Goal: Information Seeking & Learning: Understand process/instructions

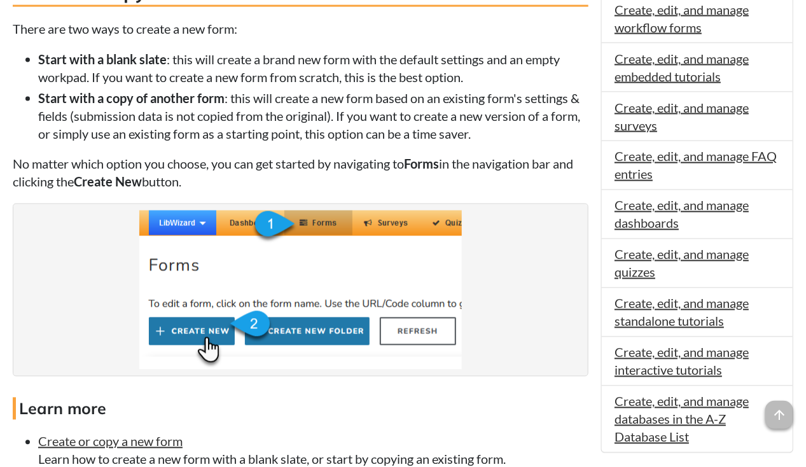
scroll to position [793, 0]
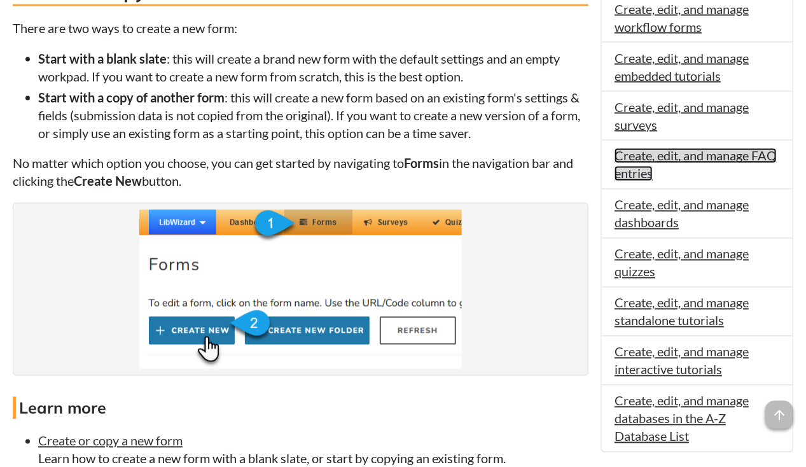
click at [739, 155] on link "Create, edit, and manage FAQ entries" at bounding box center [696, 164] width 162 height 33
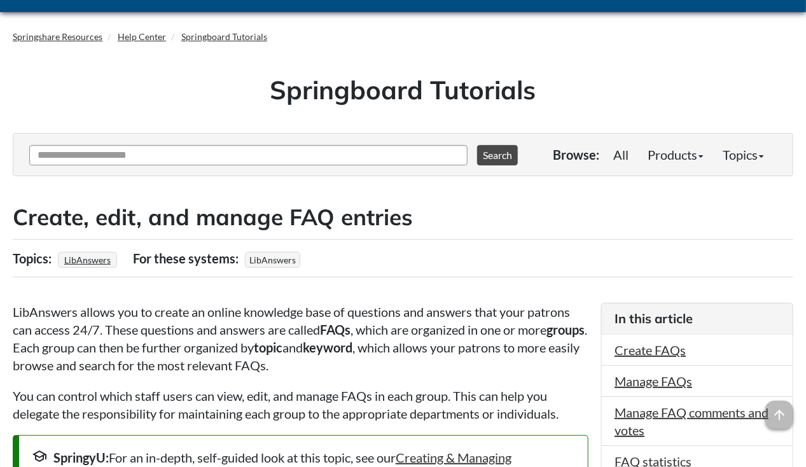
scroll to position [34, 0]
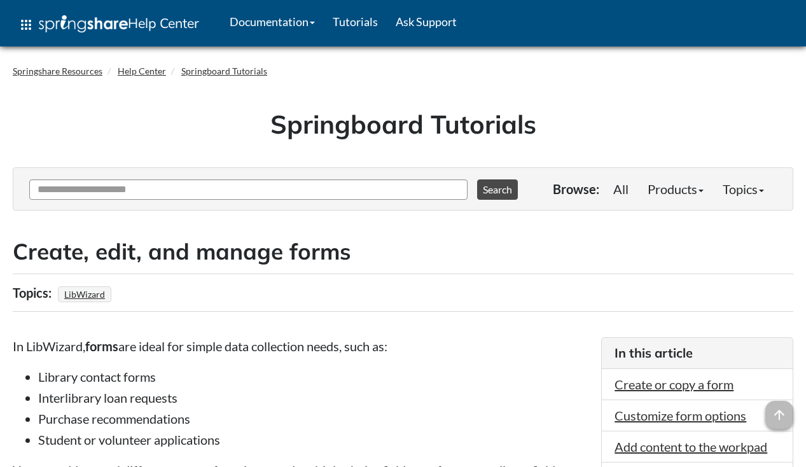
scroll to position [791, 0]
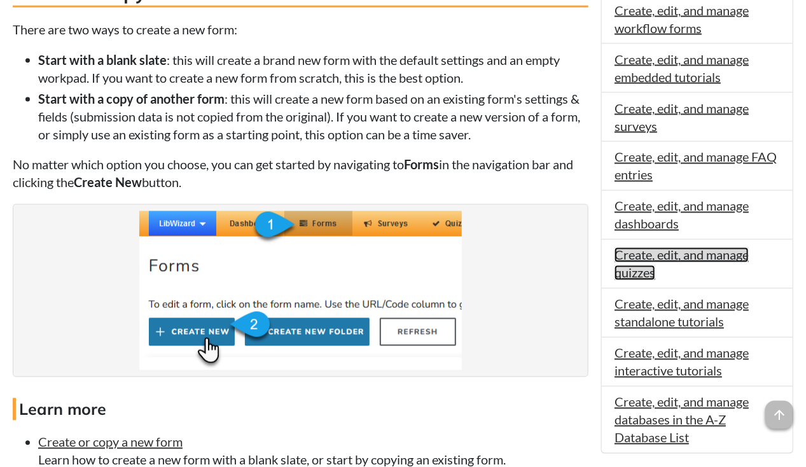
click at [698, 248] on link "Create, edit, and manage quizzes" at bounding box center [682, 263] width 134 height 33
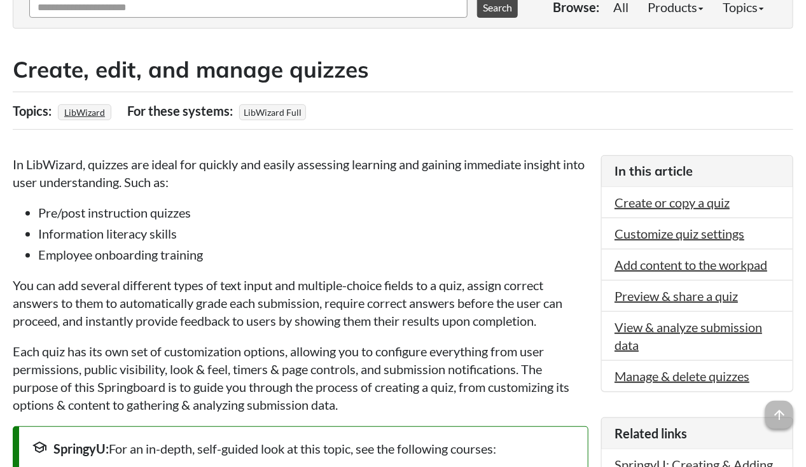
scroll to position [182, 0]
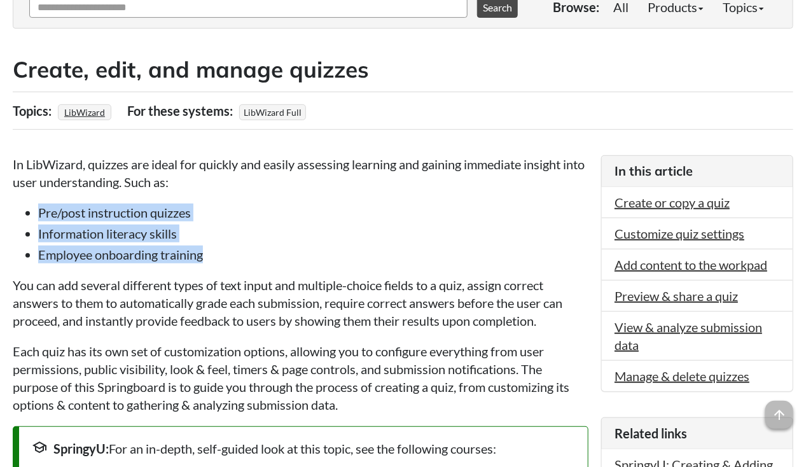
drag, startPoint x: 209, startPoint y: 254, endPoint x: 36, endPoint y: 205, distance: 179.4
click at [36, 205] on ul "Pre/post instruction quizzes Information literacy skills Employee onboarding tr…" at bounding box center [301, 234] width 576 height 60
copy ul "Pre/post instruction quizzes Information literacy skills Employee onboarding tr…"
click at [270, 230] on li "Information literacy skills" at bounding box center [313, 234] width 550 height 18
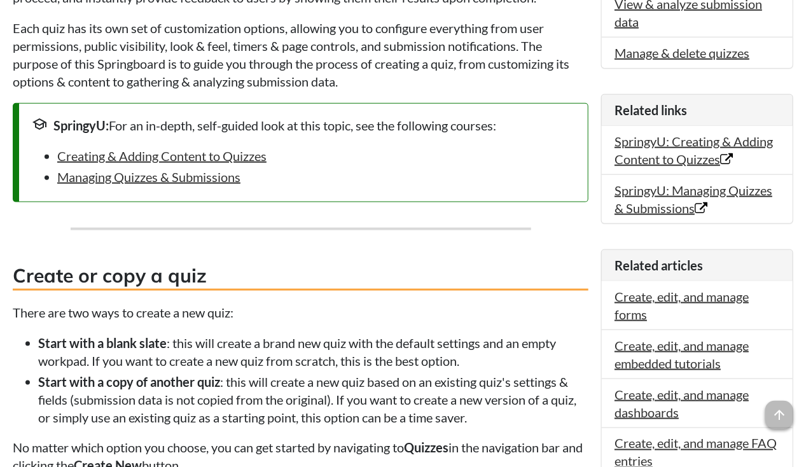
scroll to position [505, 0]
click at [229, 158] on link "Creating & Adding Content to Quizzes" at bounding box center [161, 155] width 209 height 15
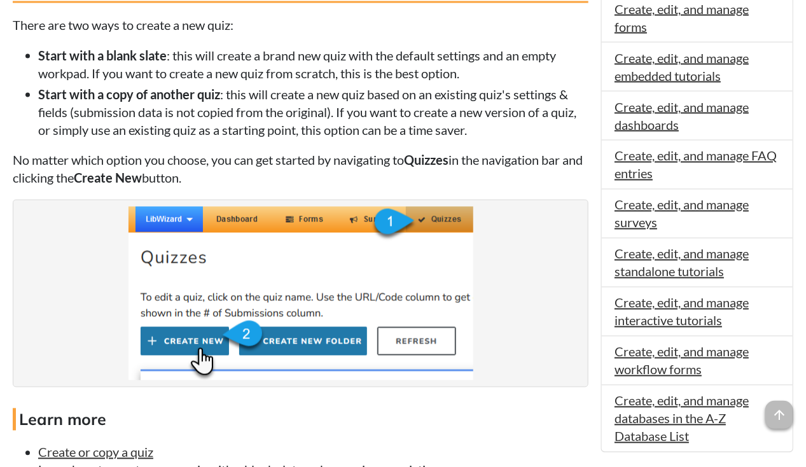
scroll to position [792, 0]
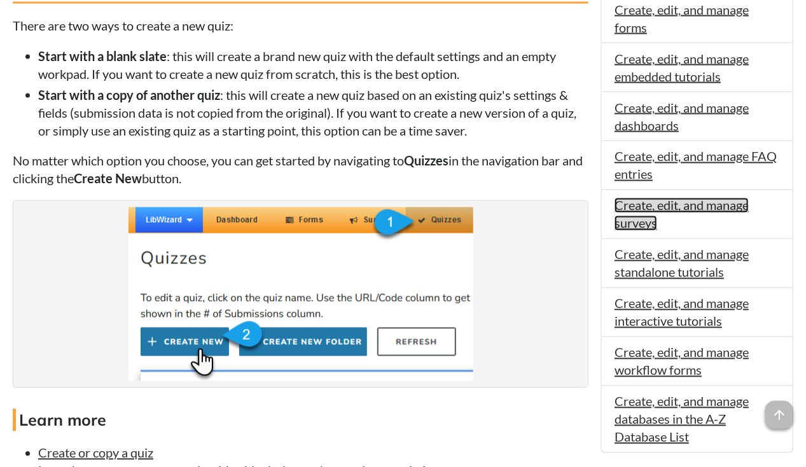
click at [669, 202] on link "Create, edit, and manage surveys" at bounding box center [682, 214] width 134 height 33
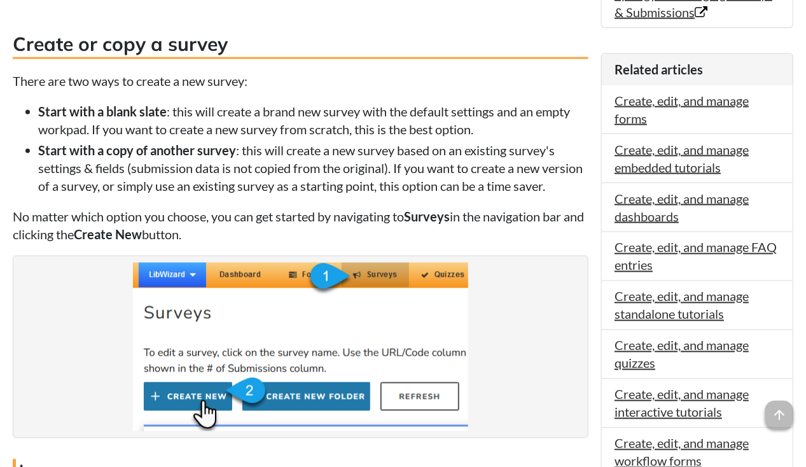
scroll to position [700, 0]
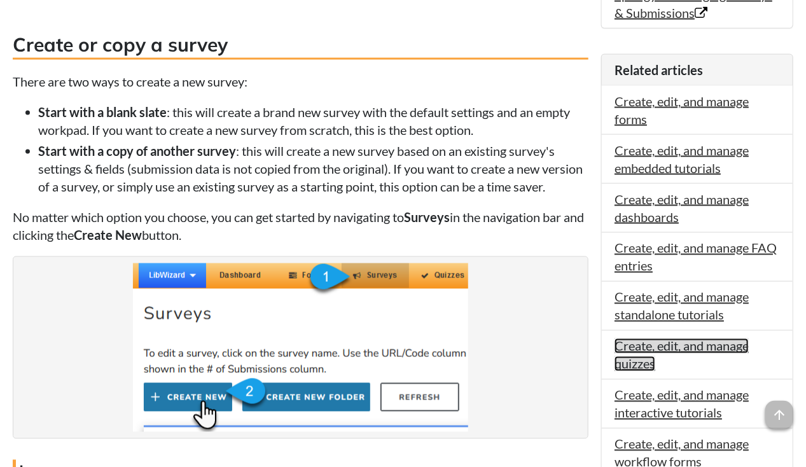
click at [674, 340] on link "Create, edit, and manage quizzes" at bounding box center [682, 354] width 134 height 33
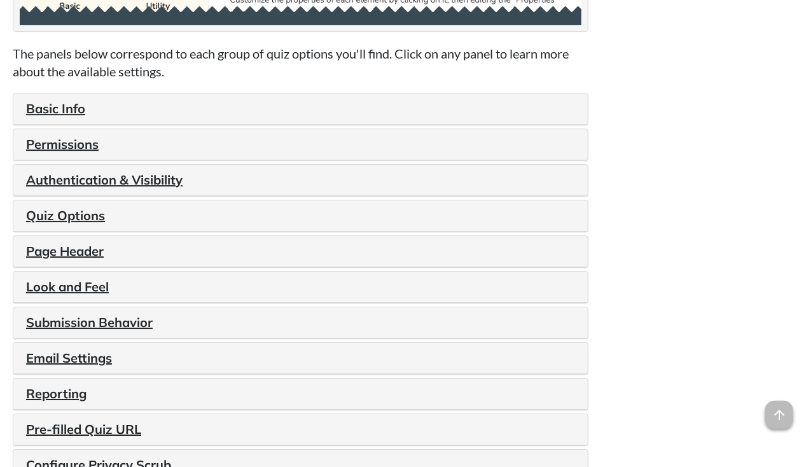
scroll to position [1482, 0]
click at [64, 218] on link "Quiz Options" at bounding box center [65, 215] width 79 height 16
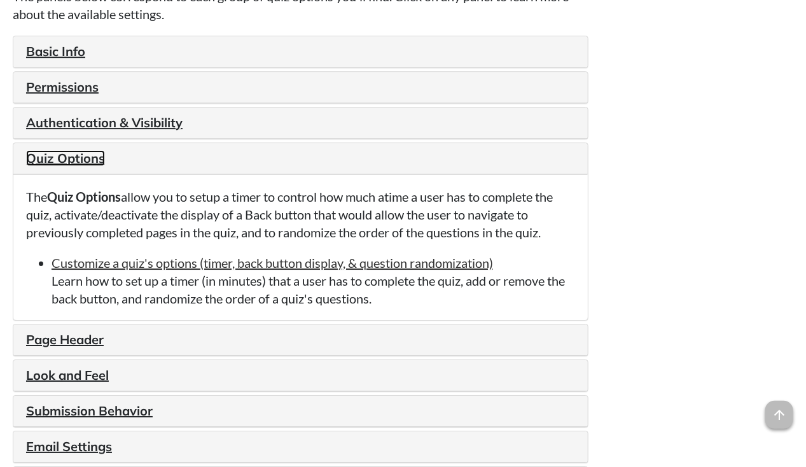
scroll to position [1540, 0]
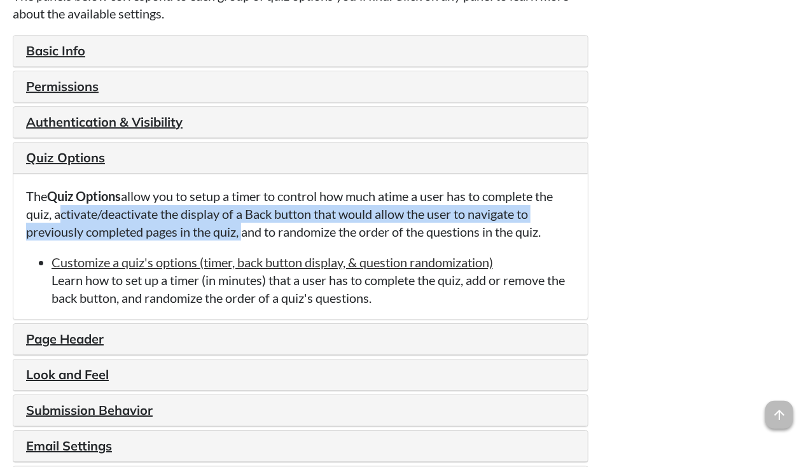
drag, startPoint x: 55, startPoint y: 216, endPoint x: 242, endPoint y: 232, distance: 187.7
click at [242, 232] on p "The Quiz Options allow you to setup a timer to control how much atime a user ha…" at bounding box center [300, 213] width 549 height 53
copy p "activate/deactivate the display of a Back button that would allow the user to n…"
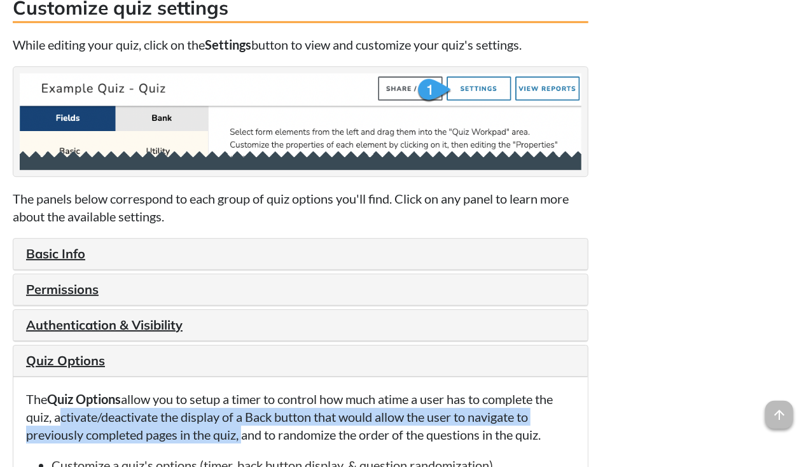
scroll to position [1337, 0]
click at [68, 252] on link "Basic Info" at bounding box center [55, 254] width 59 height 16
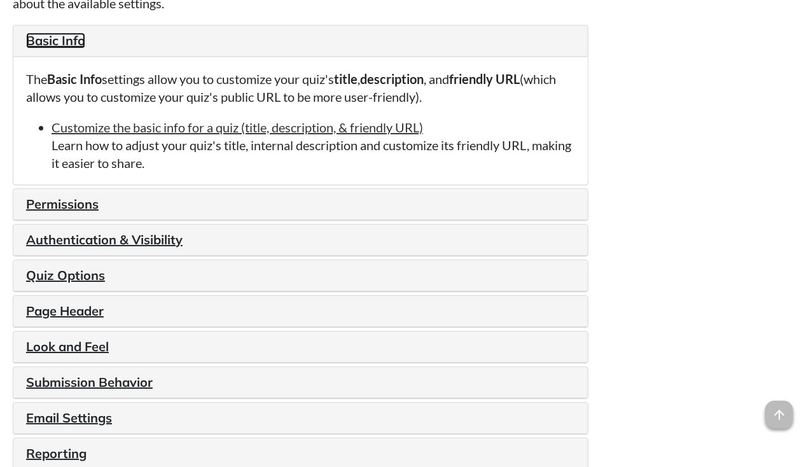
scroll to position [1550, 0]
click at [88, 206] on link "Permissions" at bounding box center [62, 205] width 73 height 16
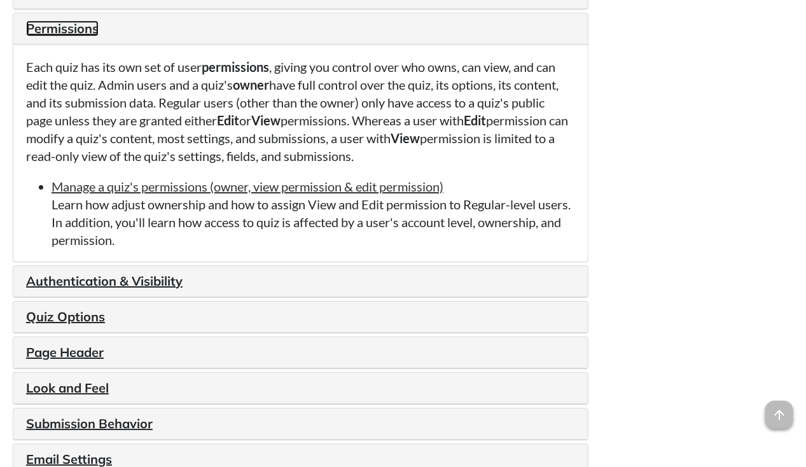
scroll to position [1599, 0]
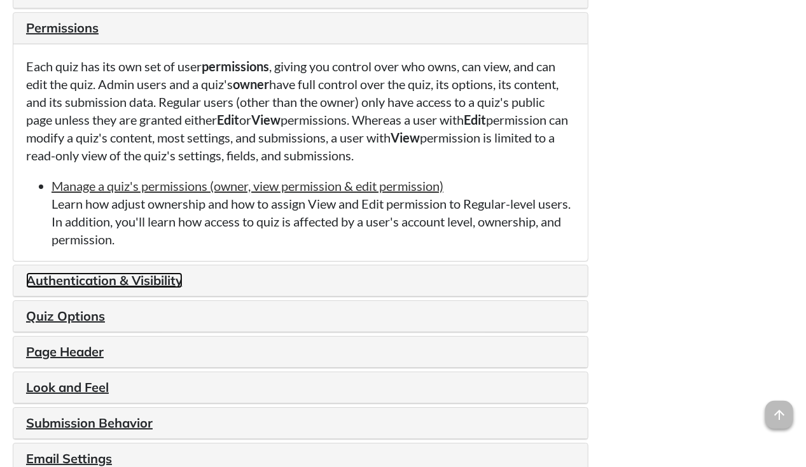
click at [103, 288] on link "Authentication & Visibility" at bounding box center [104, 280] width 156 height 16
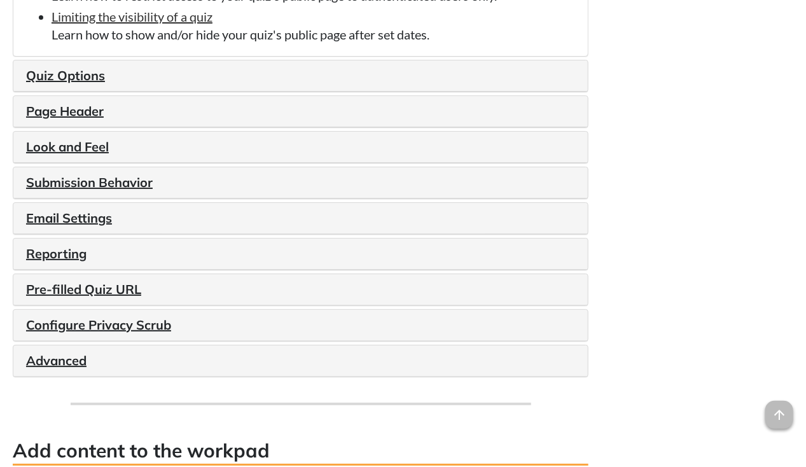
scroll to position [1849, 0]
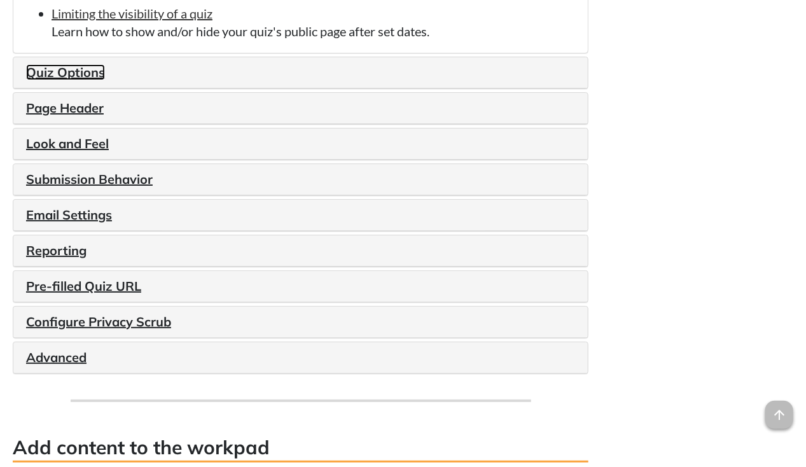
click at [86, 79] on link "Quiz Options" at bounding box center [65, 72] width 79 height 16
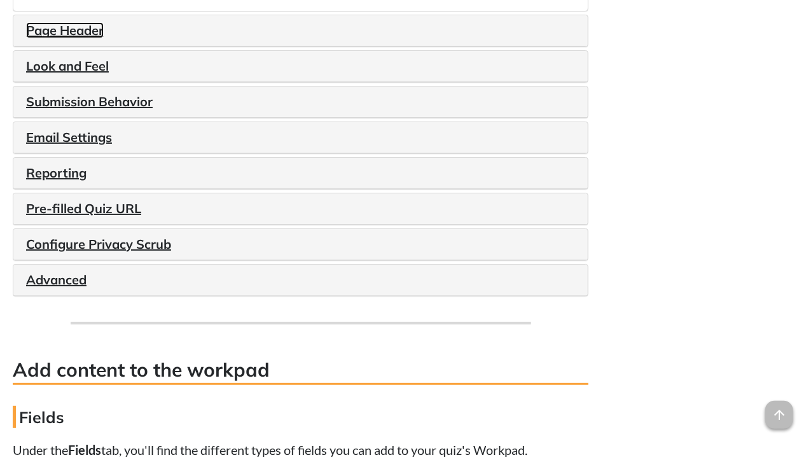
click at [90, 37] on link "Page Header" at bounding box center [65, 30] width 78 height 16
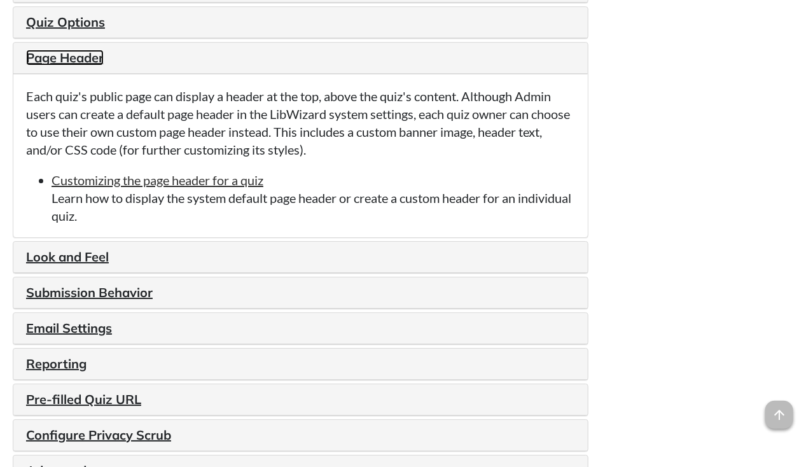
scroll to position [1676, 0]
click at [64, 255] on link "Look and Feel" at bounding box center [67, 257] width 83 height 16
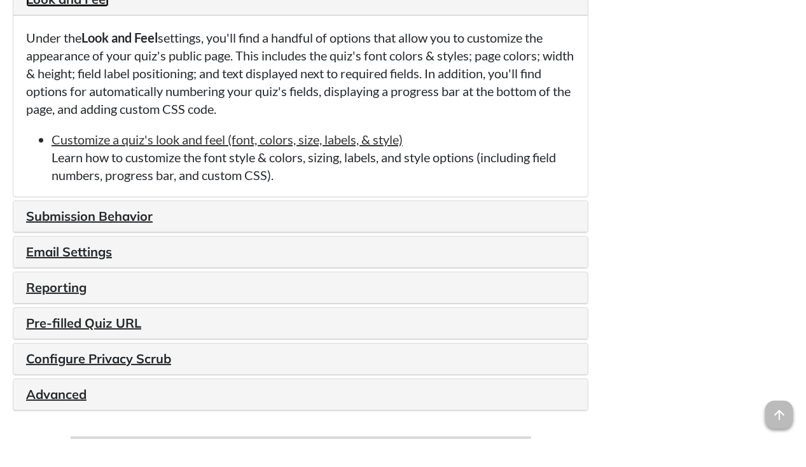
scroll to position [1771, 0]
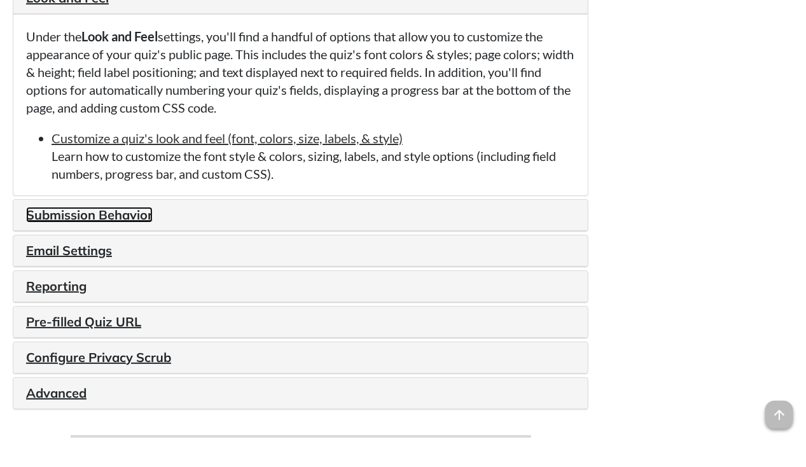
click at [92, 216] on link "Submission Behavior" at bounding box center [89, 215] width 127 height 16
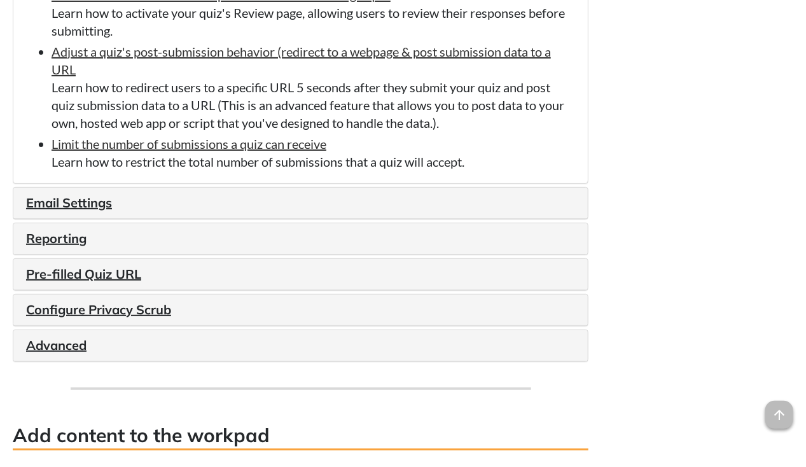
scroll to position [1971, 0]
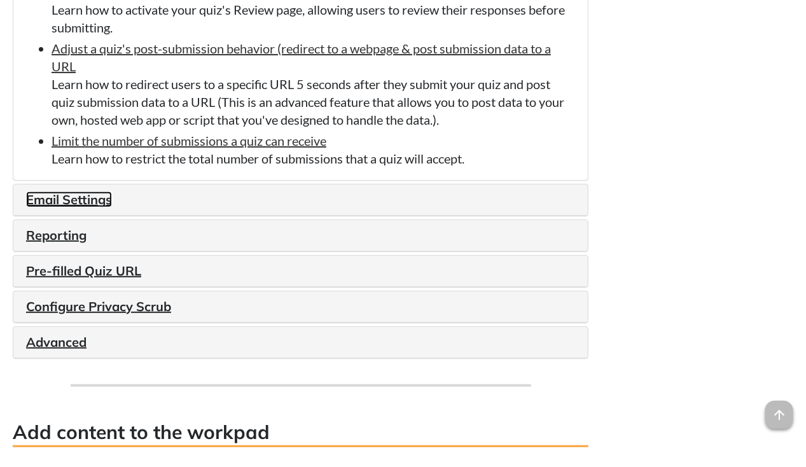
click at [83, 198] on link "Email Settings" at bounding box center [69, 199] width 86 height 16
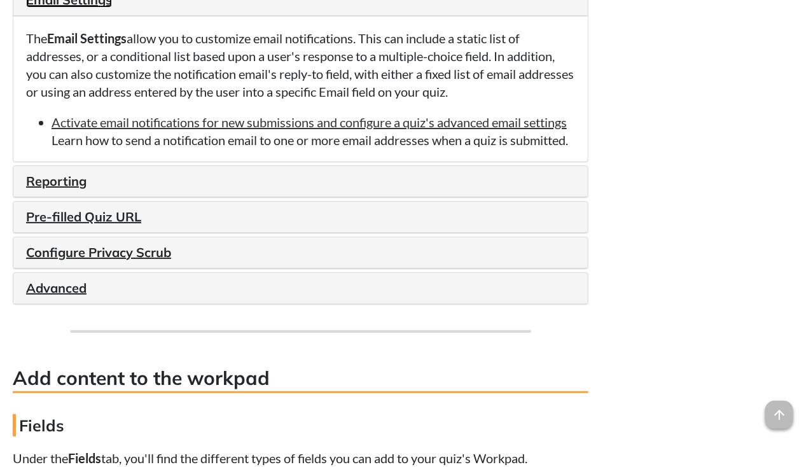
scroll to position [1842, 0]
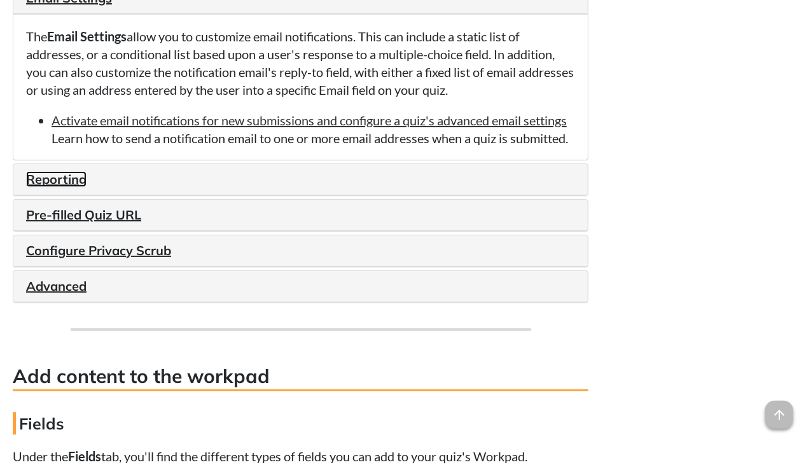
click at [59, 181] on link "Reporting" at bounding box center [56, 179] width 60 height 16
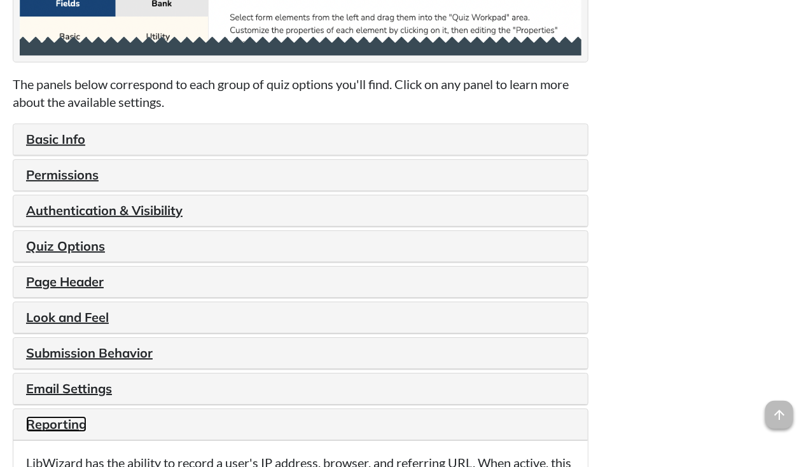
scroll to position [1442, 0]
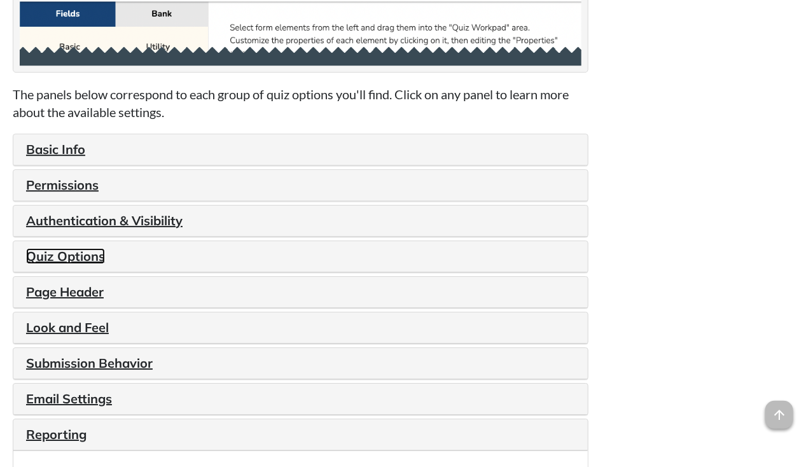
click at [87, 253] on link "Quiz Options" at bounding box center [65, 256] width 79 height 16
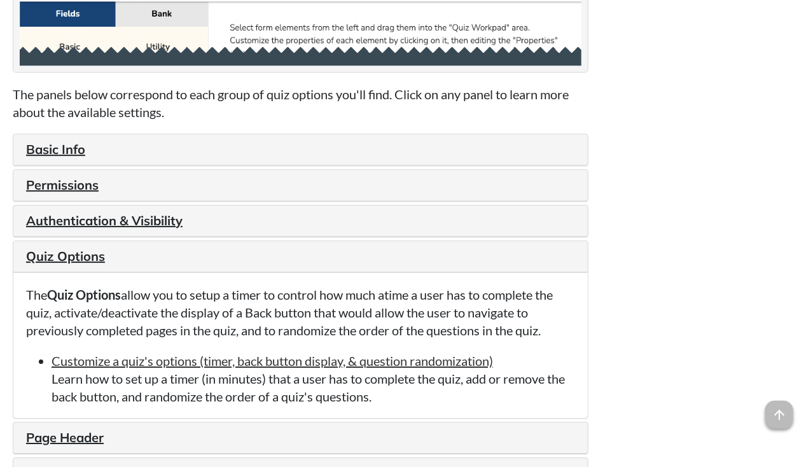
click at [404, 392] on li "Customize a quiz's options (timer, back button display, & question randomizatio…" at bounding box center [314, 378] width 524 height 53
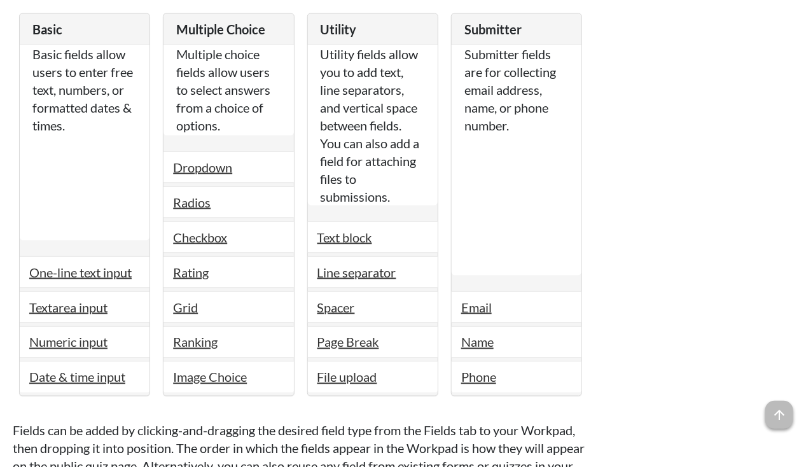
scroll to position [2503, 0]
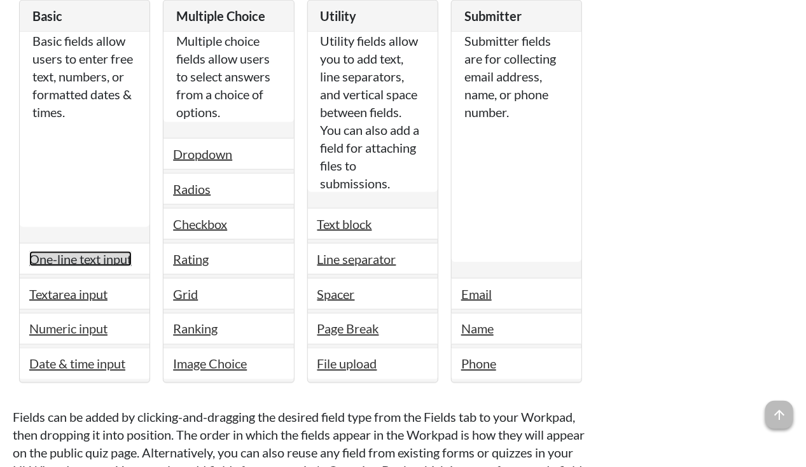
click at [105, 254] on link "One-line text input" at bounding box center [80, 258] width 102 height 15
click at [103, 251] on link "One-line text input" at bounding box center [80, 258] width 102 height 15
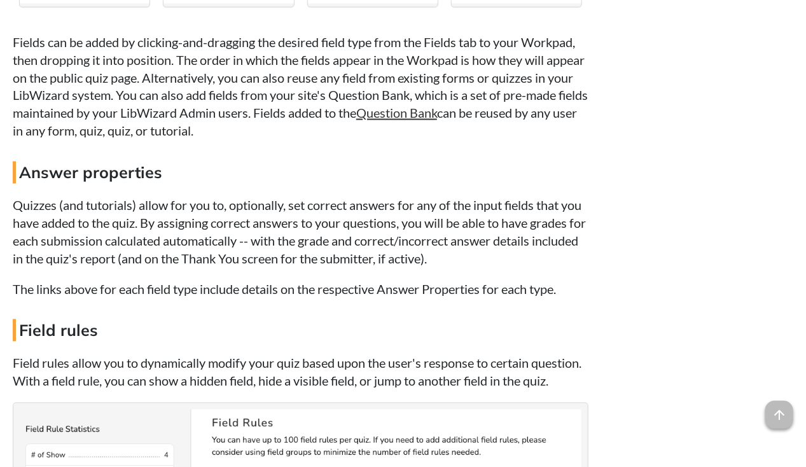
scroll to position [2734, 0]
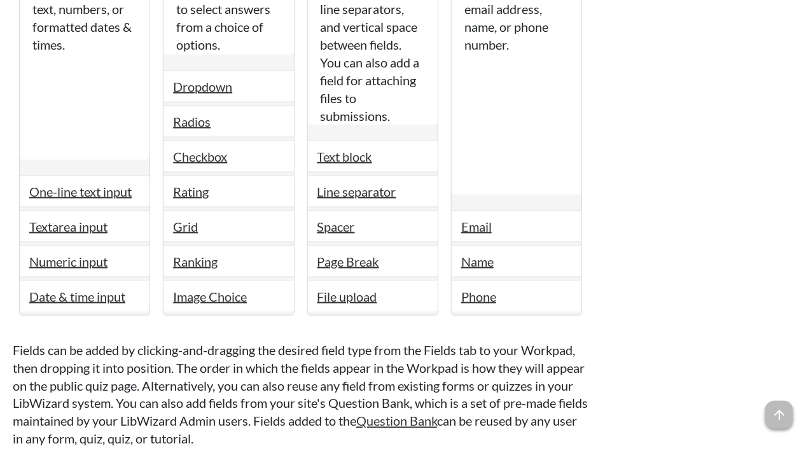
scroll to position [2424, 0]
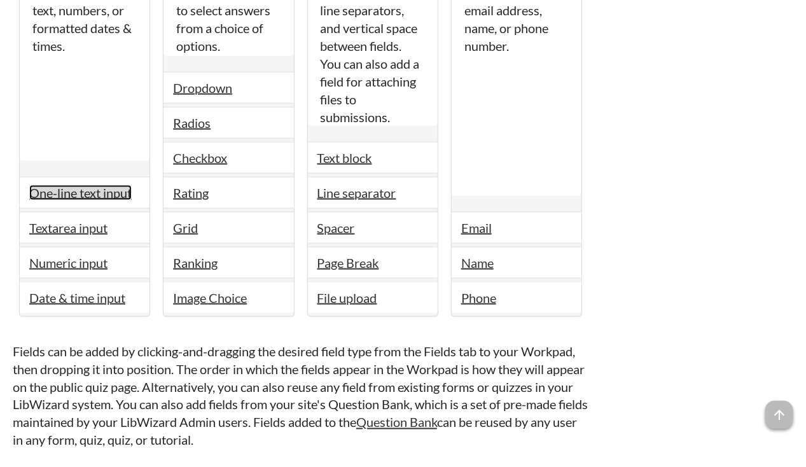
click at [102, 185] on link "One-line text input" at bounding box center [80, 192] width 102 height 15
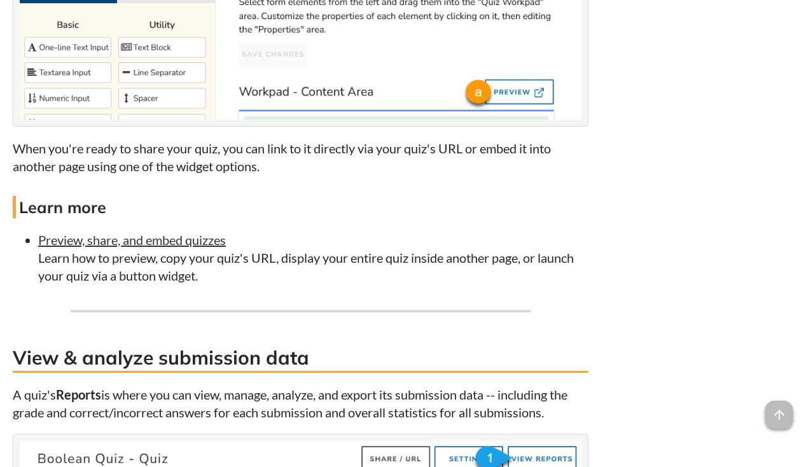
scroll to position [5383, 0]
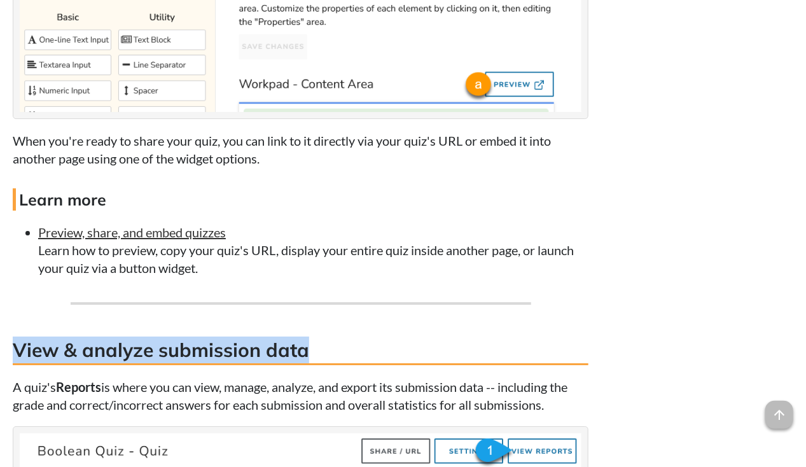
drag, startPoint x: 307, startPoint y: 267, endPoint x: 8, endPoint y: 256, distance: 298.6
copy h3 "View & analyze submission data"
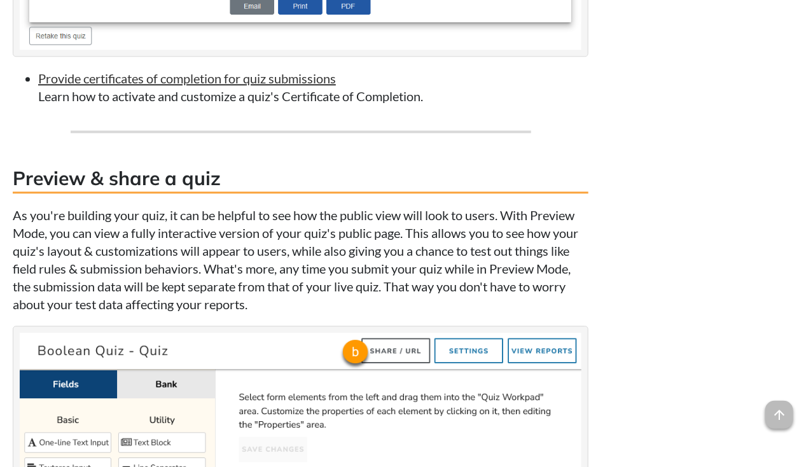
scroll to position [4980, 0]
